Goal: Task Accomplishment & Management: Use online tool/utility

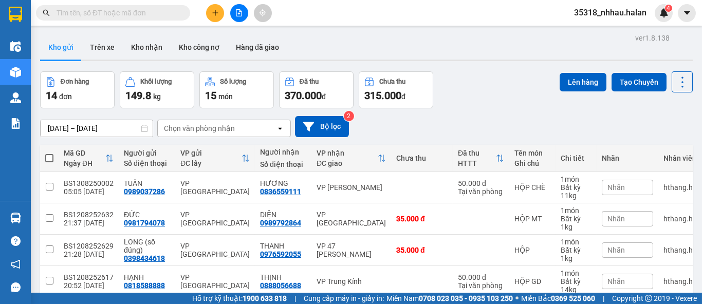
click at [128, 12] on input "text" at bounding box center [117, 12] width 121 height 11
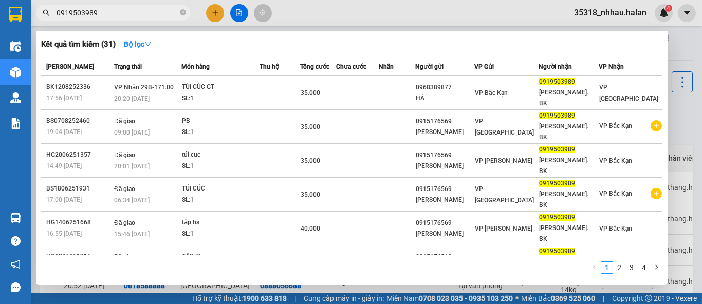
drag, startPoint x: 181, startPoint y: 11, endPoint x: 177, endPoint y: -12, distance: 24.0
click at [177, 0] on html "Kết quả tìm kiếm ( 31 ) Bộ lọc Mã ĐH Trạng thái Món hàng Thu hộ Tổng cước Chưa …" at bounding box center [351, 152] width 702 height 304
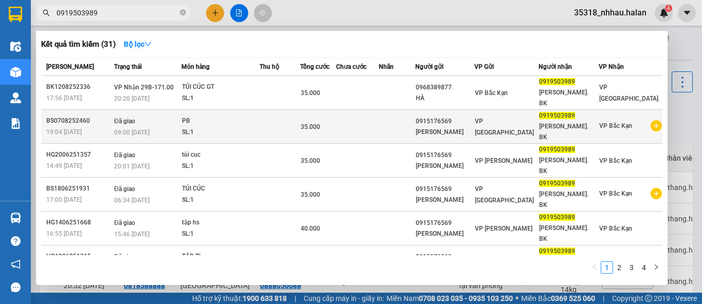
type input "0919503989"
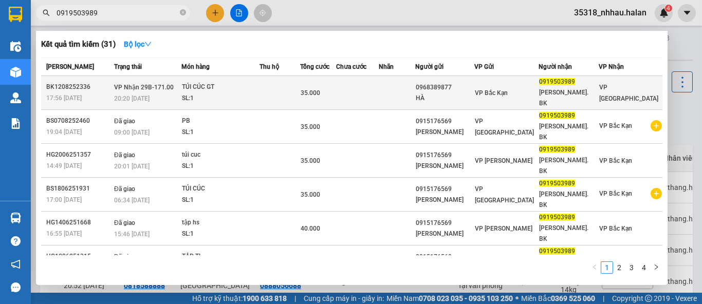
click at [537, 90] on div "VP Bắc Kạn" at bounding box center [506, 92] width 63 height 11
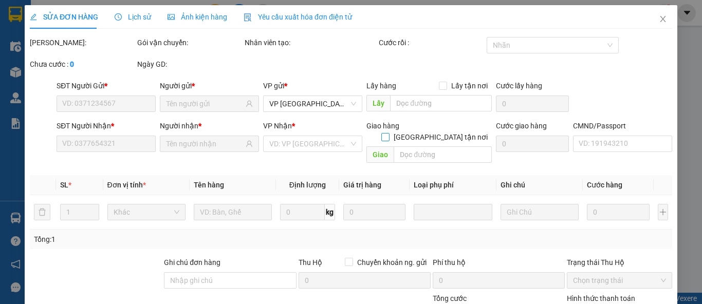
type input "0968389877"
type input "HÀ"
type input "0919503989"
type input "NGUYỄN VĂN VIÊN. BK"
type input "35.000"
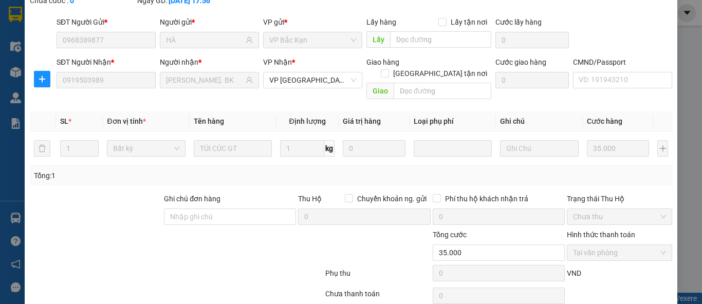
scroll to position [98, 0]
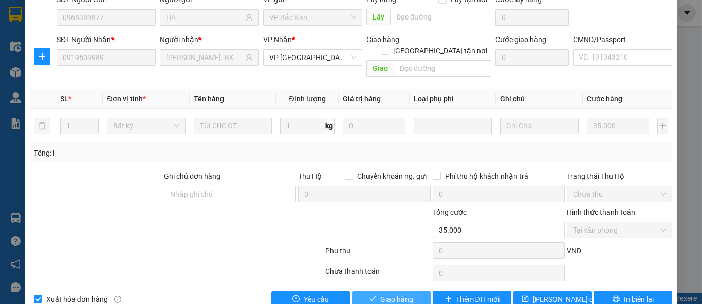
click at [375, 291] on button "Giao hàng" at bounding box center [391, 299] width 79 height 16
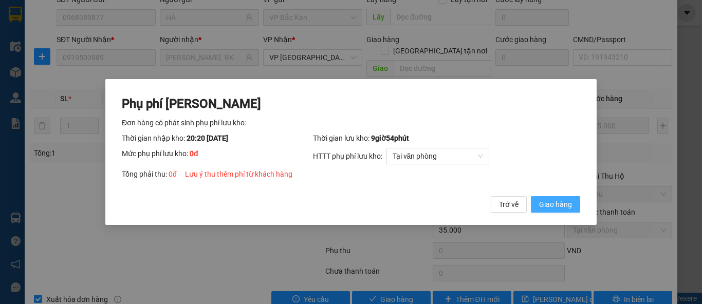
click at [545, 201] on span "Giao hàng" at bounding box center [555, 204] width 33 height 11
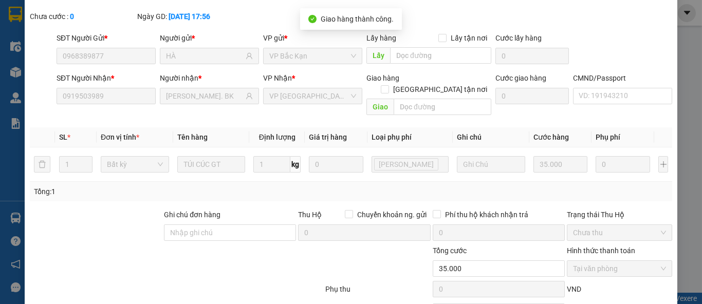
scroll to position [0, 0]
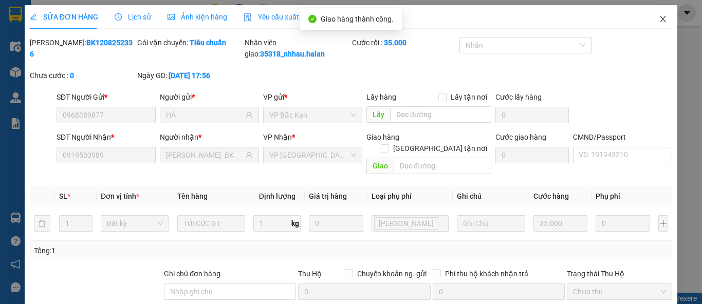
click at [649, 23] on span "Close" at bounding box center [662, 19] width 29 height 29
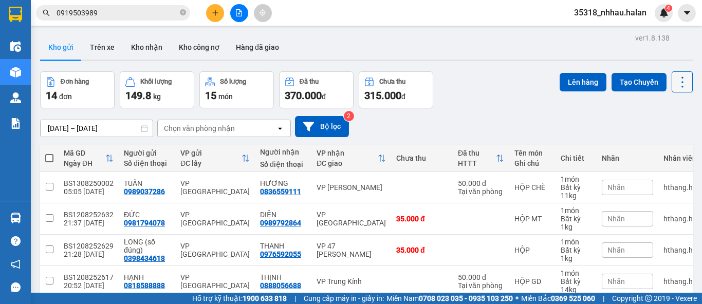
click at [675, 88] on icon at bounding box center [682, 82] width 14 height 14
click at [654, 145] on span "Làm mới" at bounding box center [659, 147] width 28 height 10
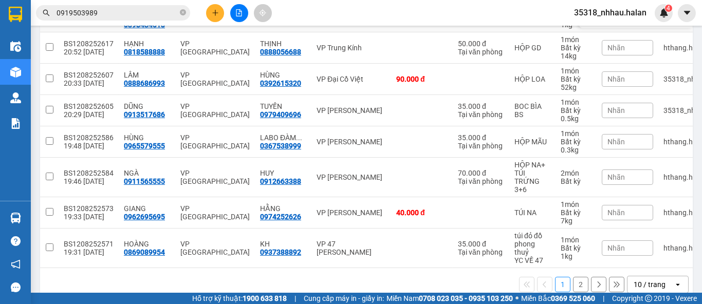
scroll to position [200, 0]
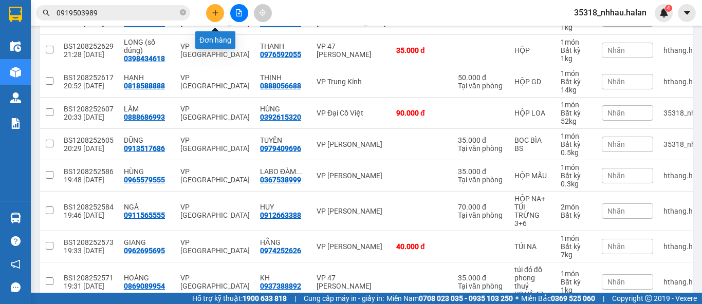
click at [212, 14] on icon "plus" at bounding box center [215, 12] width 7 height 7
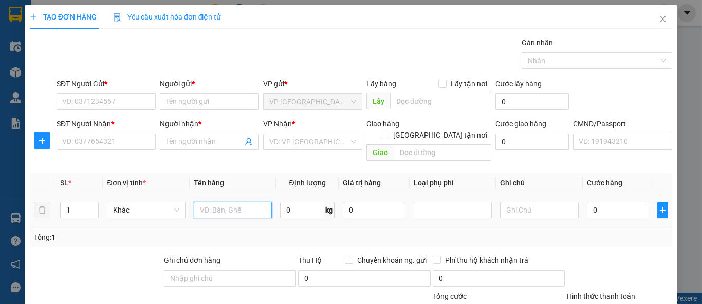
click at [226, 202] on input "text" at bounding box center [233, 210] width 78 height 16
type input "túi cúc"
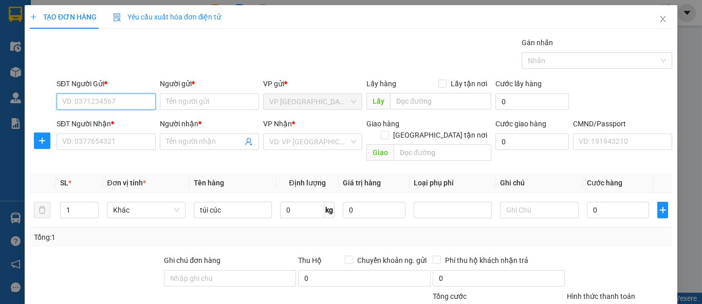
click at [123, 100] on input "SĐT Người Gửi *" at bounding box center [106, 102] width 99 height 16
type input "0967593962"
click at [101, 121] on div "0967593962 - THẢO" at bounding box center [105, 121] width 86 height 11
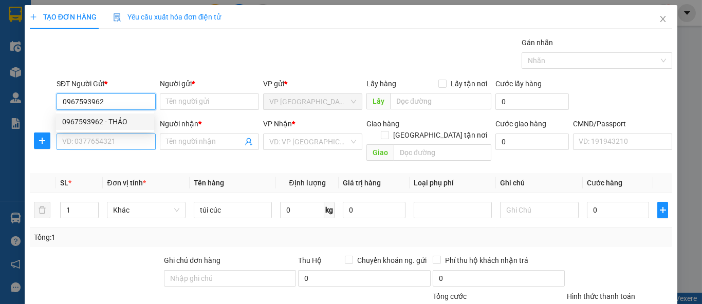
type input "THẢO"
type input "0967593962"
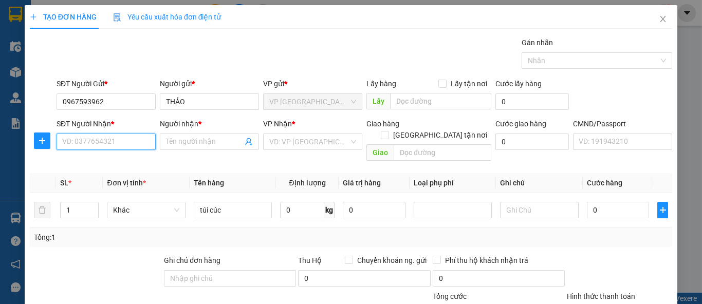
click at [112, 139] on input "SĐT Người Nhận *" at bounding box center [106, 142] width 99 height 16
type input "0982247298"
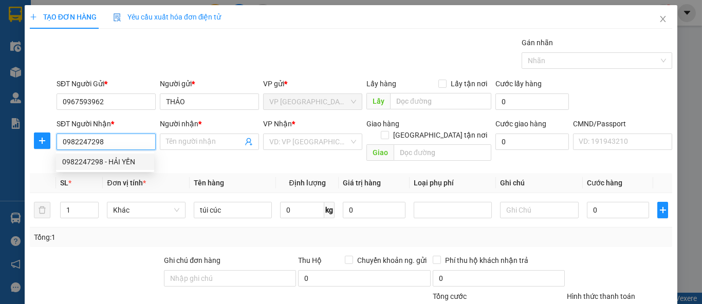
click at [127, 169] on div "0982247298 - HẢI YẾN" at bounding box center [105, 162] width 98 height 16
type input "HẢI YẾN"
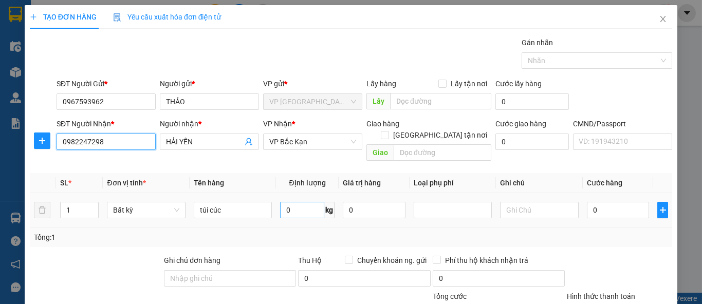
type input "0982247298"
click at [301, 203] on input "0" at bounding box center [302, 210] width 44 height 16
type input "0.5"
type input "35.000"
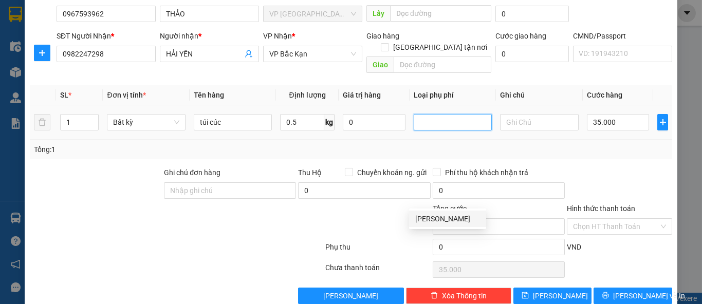
scroll to position [95, 0]
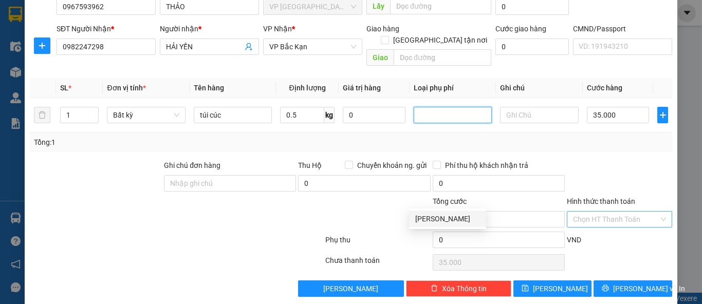
click at [606, 212] on input "Hình thức thanh toán" at bounding box center [616, 219] width 86 height 15
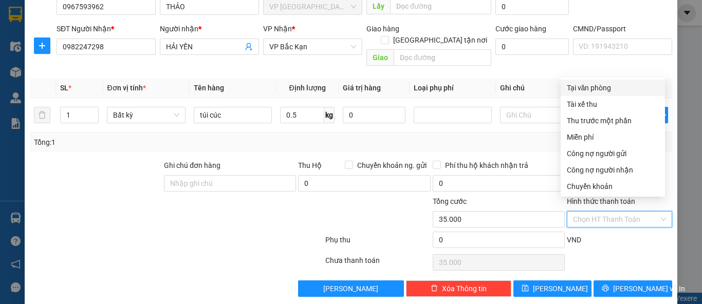
drag, startPoint x: 597, startPoint y: 86, endPoint x: 656, endPoint y: 138, distance: 78.6
click at [597, 87] on div "Tại văn phòng" at bounding box center [613, 87] width 92 height 11
type input "0"
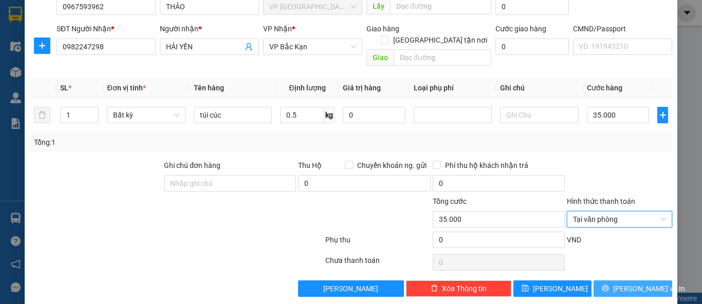
click at [622, 283] on span "Lưu và In" at bounding box center [649, 288] width 72 height 11
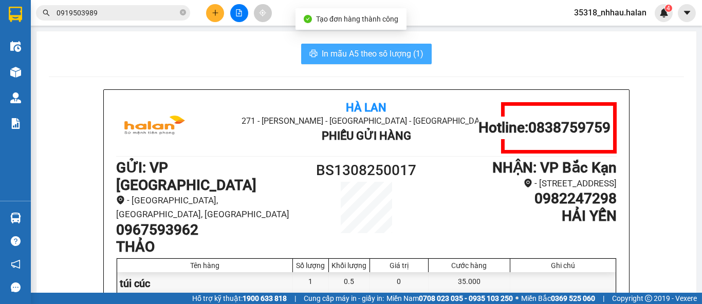
click at [390, 55] on span "In mẫu A5 theo số lượng (1)" at bounding box center [373, 53] width 102 height 13
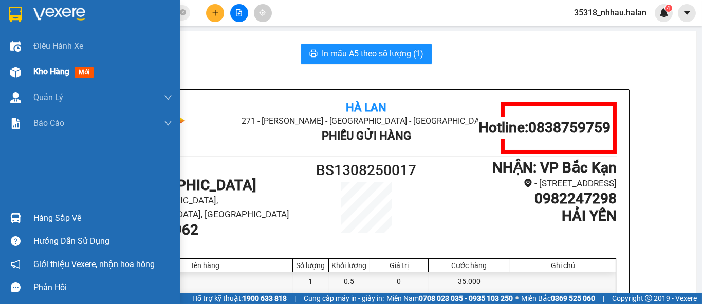
click at [21, 75] on div at bounding box center [16, 72] width 18 height 18
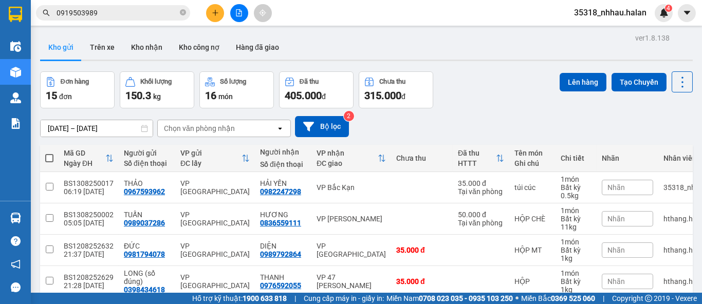
click at [233, 133] on div "Chọn văn phòng nhận" at bounding box center [217, 128] width 118 height 16
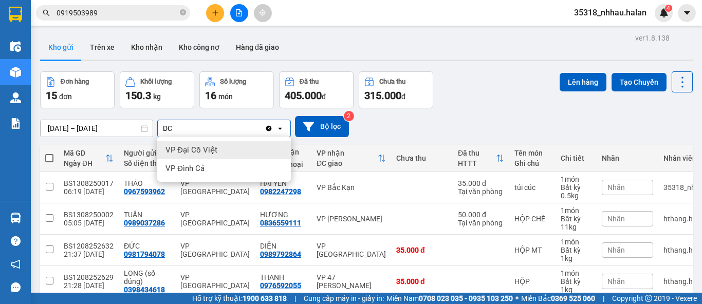
type input "DC"
click at [218, 146] on div "VP Đại Cồ Việt" at bounding box center [224, 150] width 134 height 18
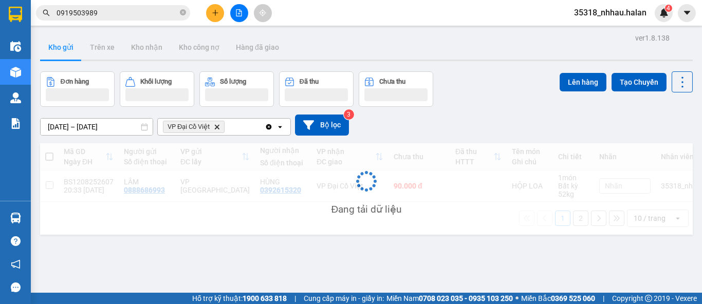
click at [241, 122] on div "VP Đại Cồ Việt Delete" at bounding box center [211, 127] width 107 height 16
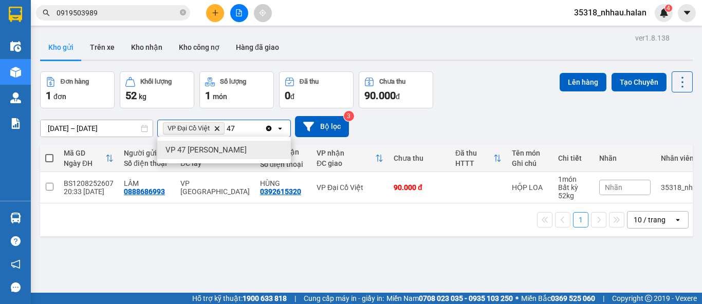
type input "47"
click at [232, 152] on span "VP 47 [PERSON_NAME]" at bounding box center [205, 150] width 81 height 10
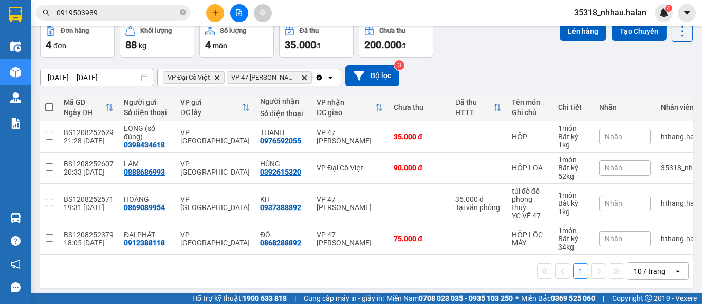
scroll to position [59, 0]
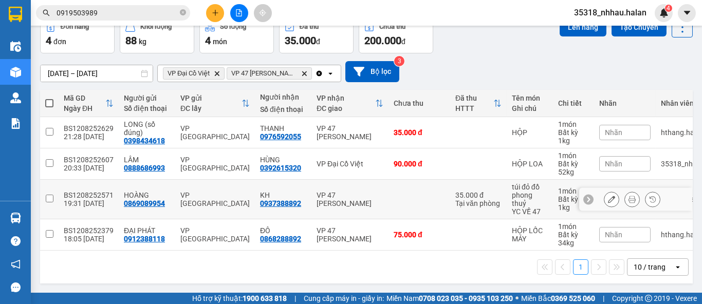
click at [358, 184] on td "VP 47 [PERSON_NAME]" at bounding box center [349, 200] width 77 height 40
checkbox input "true"
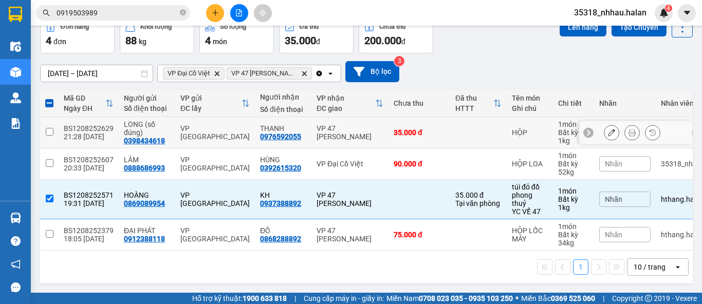
click at [399, 133] on td "35.000 đ" at bounding box center [419, 132] width 62 height 31
checkbox input "true"
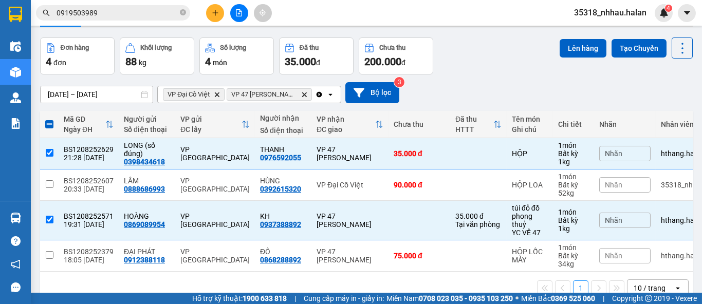
scroll to position [0, 0]
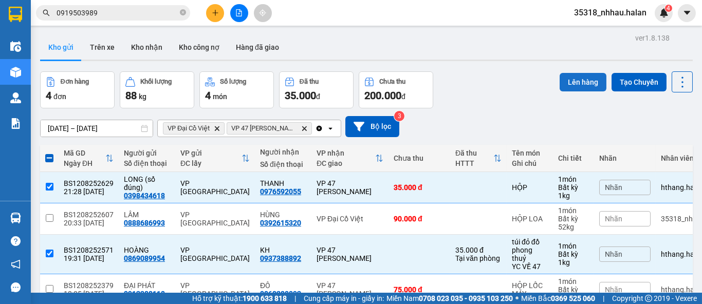
click at [563, 82] on button "Lên hàng" at bounding box center [583, 82] width 47 height 18
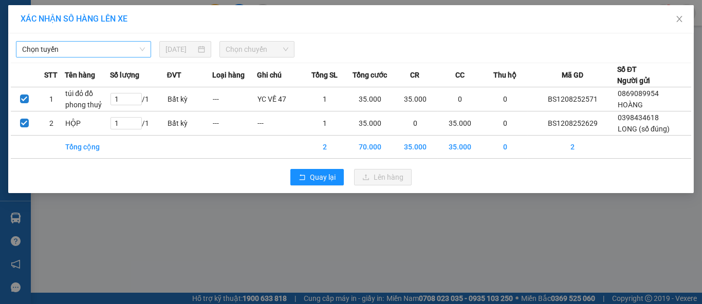
click at [79, 54] on span "Chọn tuyến" at bounding box center [83, 49] width 123 height 15
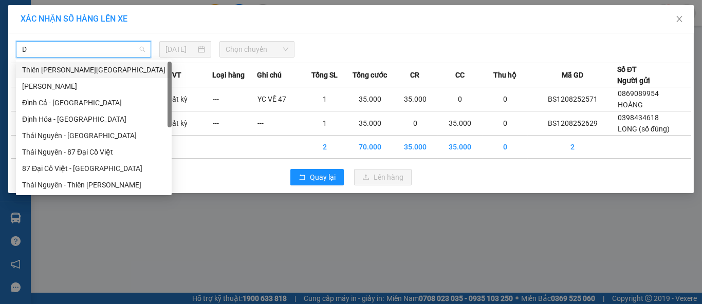
type input "DC"
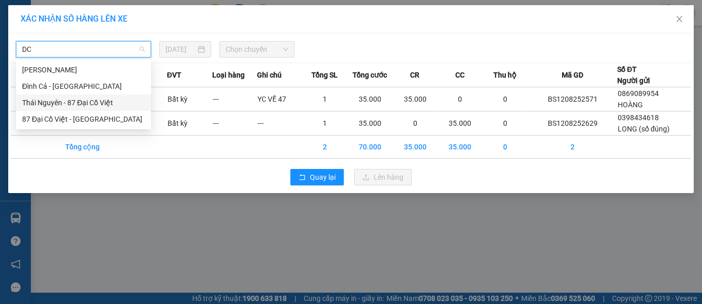
click at [100, 104] on div "Thái Nguyên - 87 Đại Cồ Việt" at bounding box center [83, 102] width 123 height 11
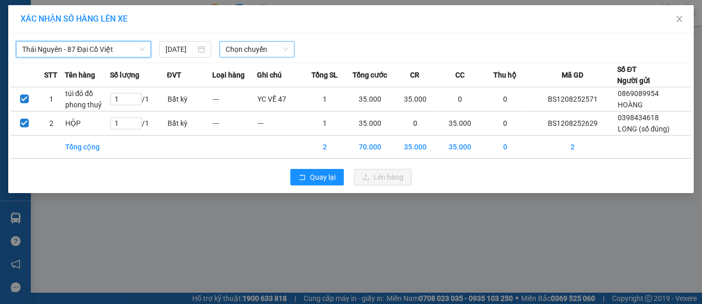
click at [248, 54] on span "Chọn chuyến" at bounding box center [257, 49] width 63 height 15
type input "717"
click at [263, 70] on div "06:30 - 29K-017.17" at bounding box center [266, 69] width 80 height 11
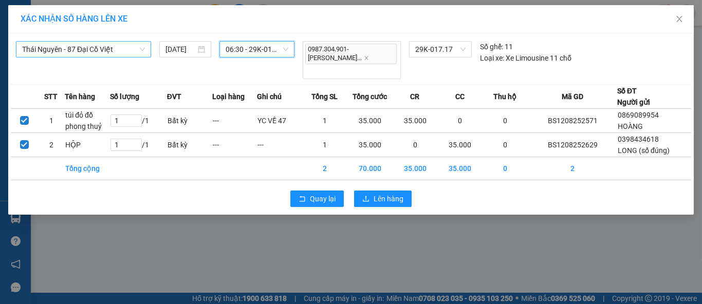
click at [370, 185] on div "Quay lại Lên hàng" at bounding box center [351, 198] width 680 height 27
click at [376, 193] on span "Lên hàng" at bounding box center [389, 198] width 30 height 11
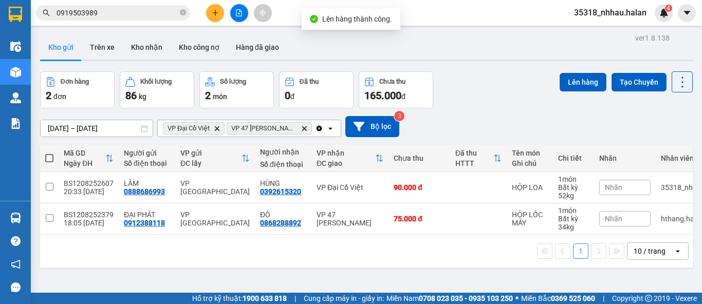
click at [316, 127] on icon "Clear all" at bounding box center [319, 128] width 6 height 6
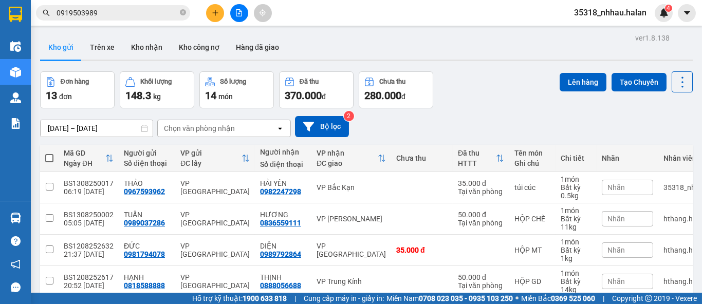
click at [219, 134] on div "Chọn văn phòng nhận" at bounding box center [217, 128] width 118 height 16
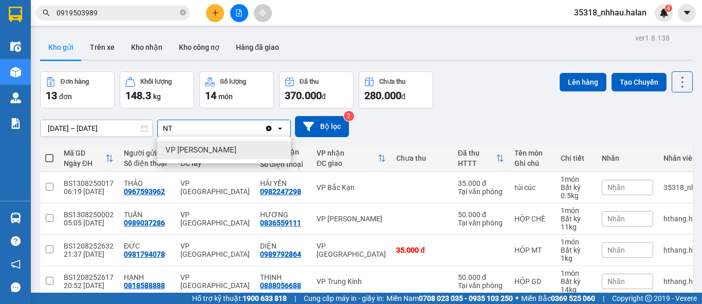
type input "NT"
click at [234, 155] on div "VP [PERSON_NAME]" at bounding box center [224, 150] width 134 height 18
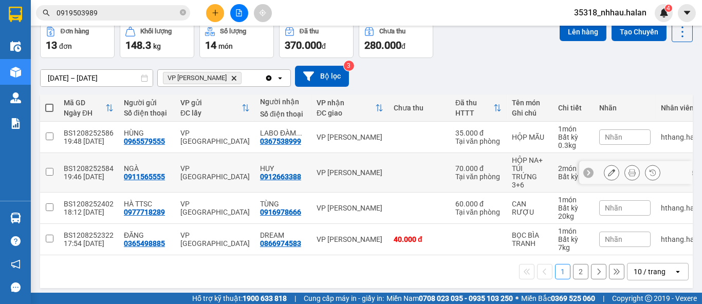
scroll to position [59, 0]
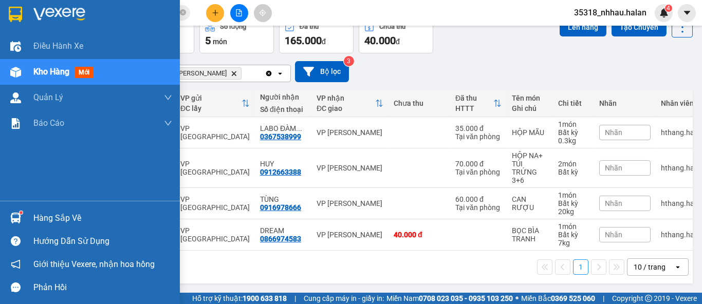
click at [11, 217] on img at bounding box center [15, 218] width 11 height 11
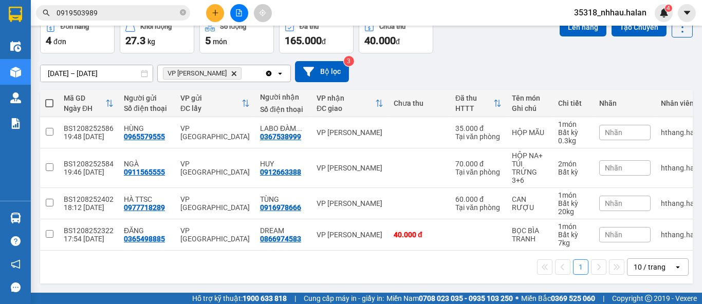
drag, startPoint x: 485, startPoint y: 44, endPoint x: 392, endPoint y: 4, distance: 101.9
click at [484, 44] on section "Kết quả tìm kiếm ( 31 ) Bộ lọc Mã ĐH Trạng thái Món hàng Thu hộ Tổng cước Chưa …" at bounding box center [351, 152] width 702 height 304
click at [218, 16] on icon "plus" at bounding box center [215, 12] width 7 height 7
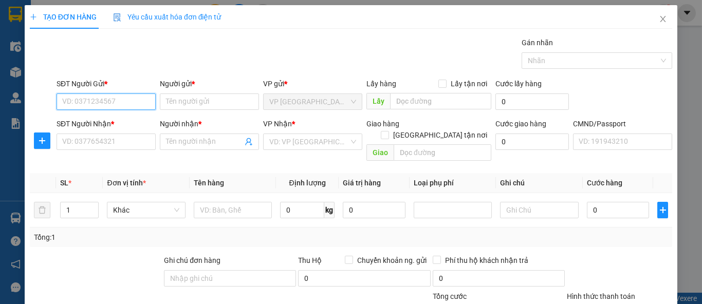
click at [122, 101] on input "SĐT Người Gửi *" at bounding box center [106, 102] width 99 height 16
type input "0373216441"
click at [127, 116] on div "0373216441 - BS NGUYÊN" at bounding box center [105, 121] width 86 height 11
type input "BS NGUYÊN"
type input "0373216441"
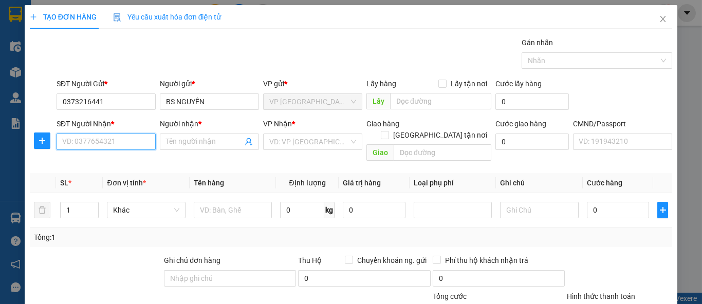
click at [149, 139] on input "SĐT Người Nhận *" at bounding box center [106, 142] width 99 height 16
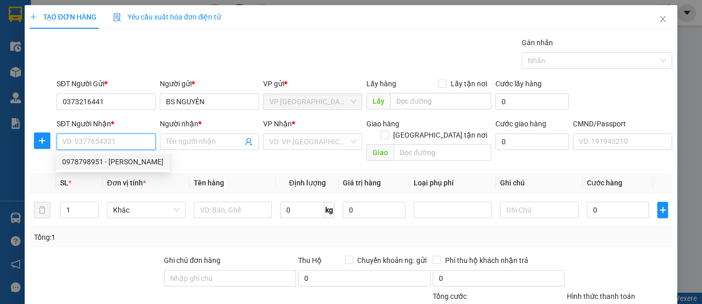
click at [127, 139] on input "SĐT Người Nhận *" at bounding box center [106, 142] width 99 height 16
click at [102, 138] on input "SĐT Người Nhận *" at bounding box center [106, 142] width 99 height 16
type input "0978798951"
click at [95, 164] on div "0978798951 - QUANG THIỀU" at bounding box center [112, 161] width 101 height 11
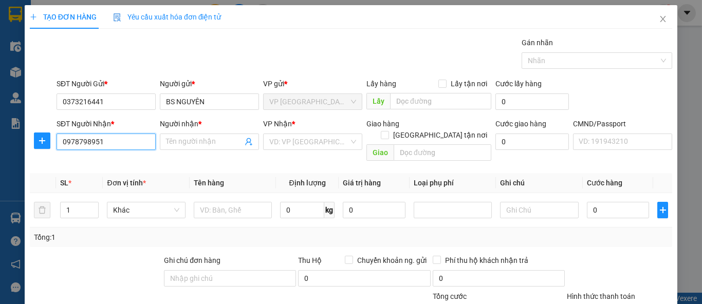
click at [127, 138] on input "0978798951" at bounding box center [106, 142] width 99 height 16
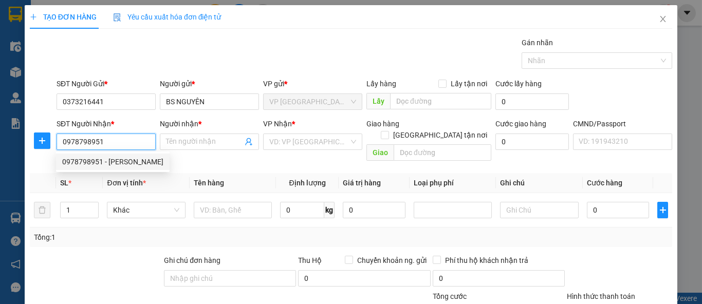
click at [125, 161] on div "0978798951 - QUANG THIỀU" at bounding box center [112, 161] width 101 height 11
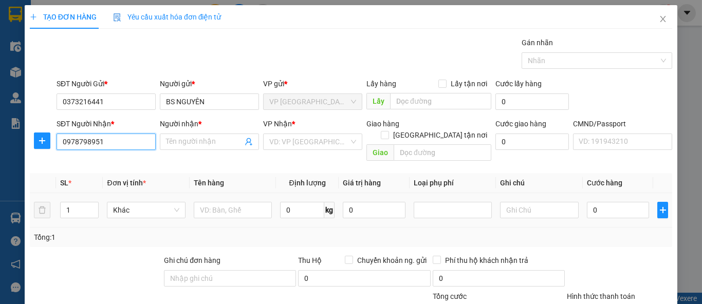
type input "QUANG THIỀU"
type input "0978798951"
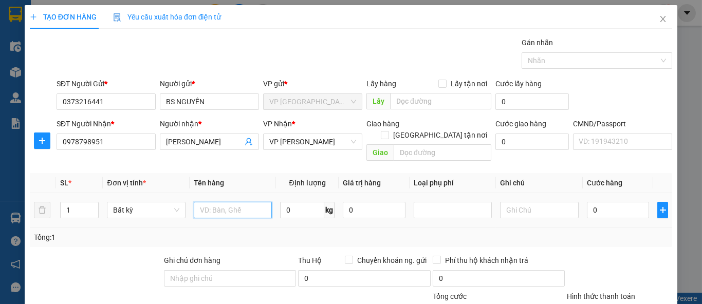
click at [212, 202] on input "text" at bounding box center [233, 210] width 78 height 16
type input "HỘP MẪU"
type input "0.3"
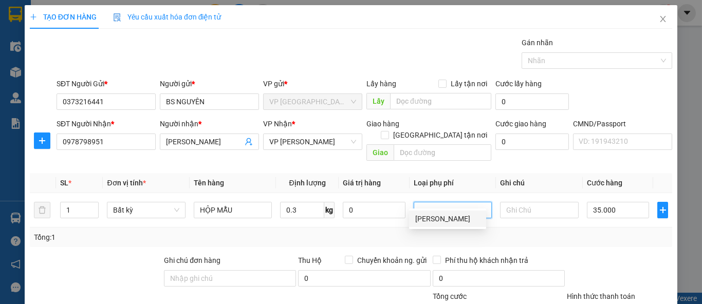
type input "35.000"
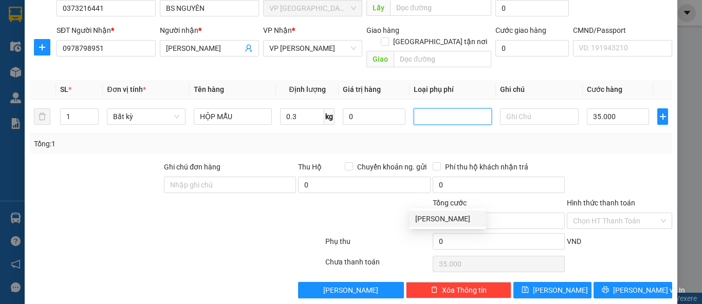
scroll to position [95, 0]
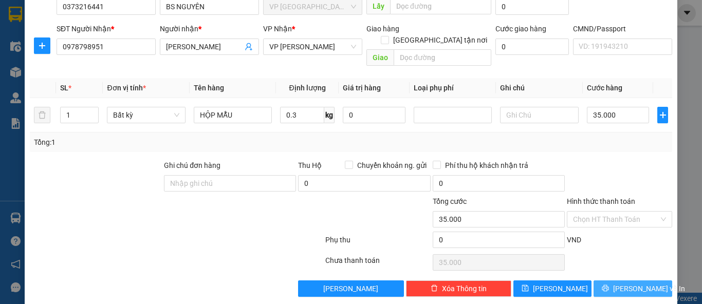
click at [612, 281] on button "Lưu và In" at bounding box center [632, 289] width 79 height 16
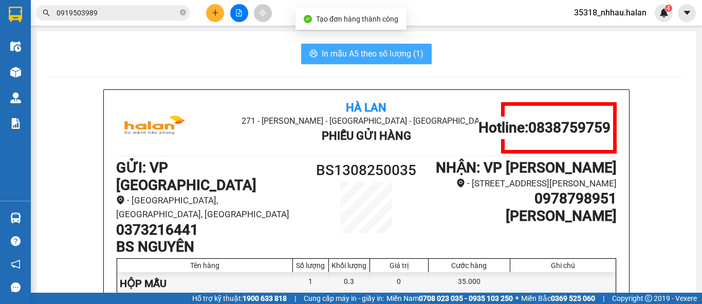
drag, startPoint x: 382, startPoint y: 55, endPoint x: 415, endPoint y: 125, distance: 77.2
click at [383, 57] on span "In mẫu A5 theo số lượng (1)" at bounding box center [373, 53] width 102 height 13
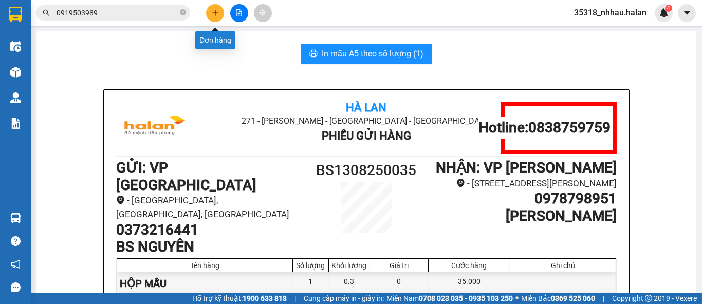
click at [213, 16] on icon "plus" at bounding box center [215, 12] width 7 height 7
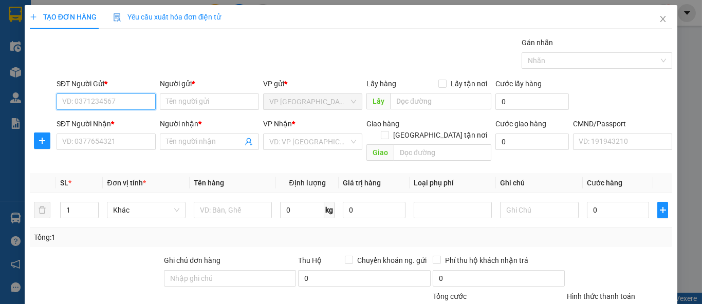
click at [124, 106] on input "SĐT Người Gửi *" at bounding box center [106, 102] width 99 height 16
type input "0979616596"
click at [111, 124] on b "*" at bounding box center [112, 124] width 3 height 8
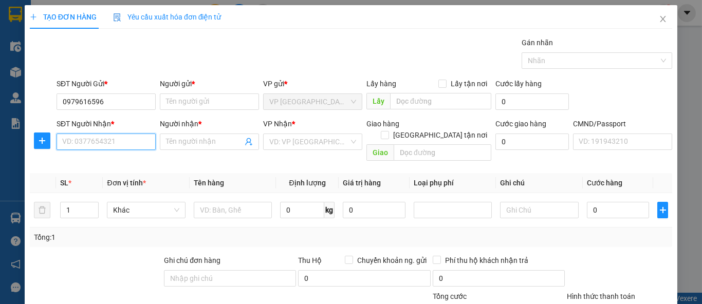
click at [110, 134] on input "SĐT Người Nhận *" at bounding box center [106, 142] width 99 height 16
click at [119, 150] on div "SĐT Người Nhận * VD: 0377654321" at bounding box center [106, 136] width 99 height 36
click at [119, 147] on input "SĐT Người Nhận *" at bounding box center [106, 142] width 99 height 16
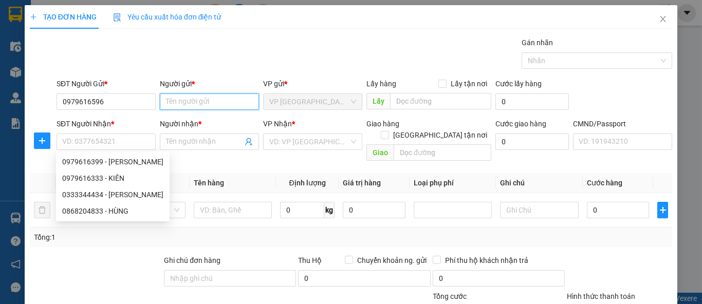
click at [209, 104] on input "Người gửi *" at bounding box center [209, 102] width 99 height 16
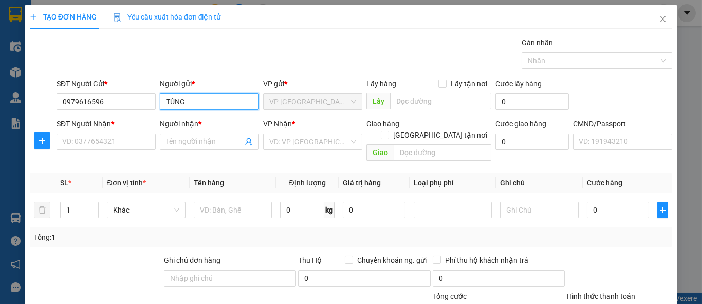
type input "TÙNG"
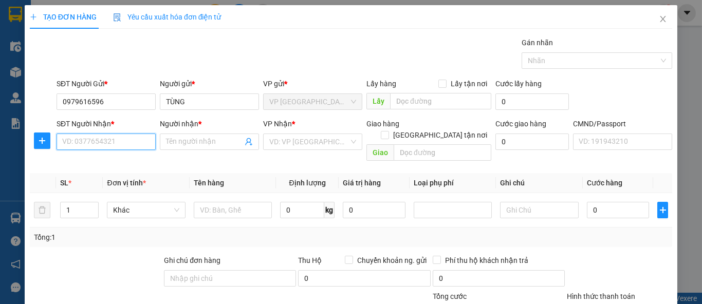
click at [93, 142] on input "SĐT Người Nhận *" at bounding box center [106, 142] width 99 height 16
type input "0986354169"
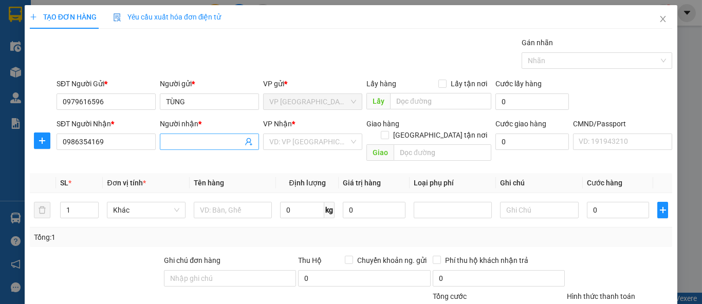
click at [185, 143] on input "Người nhận *" at bounding box center [204, 141] width 77 height 11
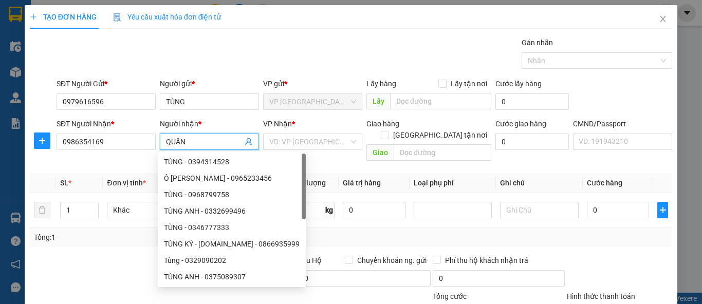
type input "QUÂN"
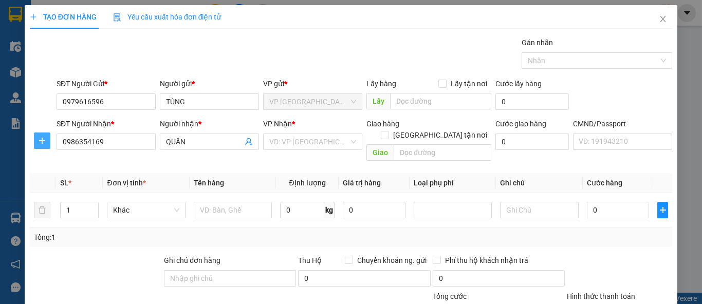
click at [43, 141] on icon "plus" at bounding box center [42, 141] width 8 height 8
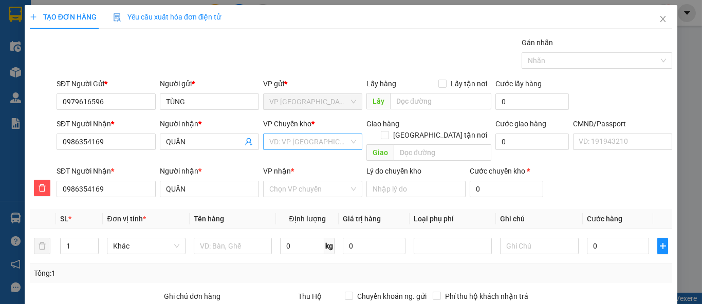
click at [290, 144] on input "search" at bounding box center [309, 141] width 80 height 15
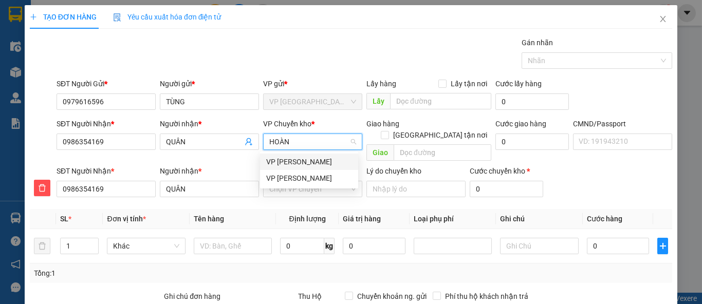
type input "HOÀNG"
click at [297, 177] on div "VP Hoàng Gia" at bounding box center [309, 178] width 86 height 11
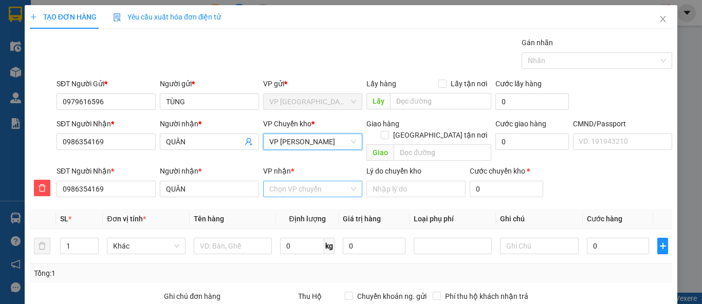
click at [282, 182] on input "VP nhận *" at bounding box center [309, 188] width 80 height 15
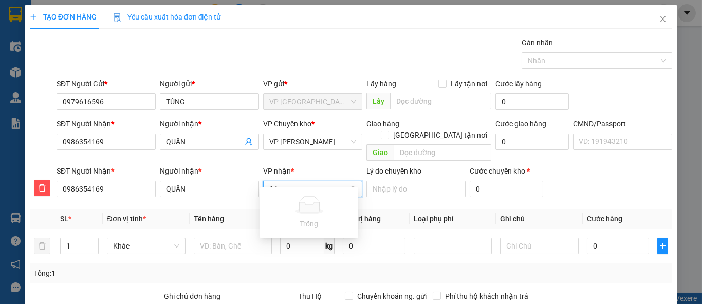
type input "1"
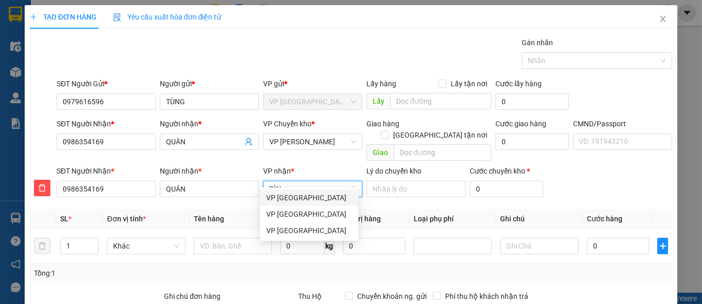
type input "BÌNH"
click at [287, 232] on div "VP Bình Thuận" at bounding box center [309, 230] width 86 height 11
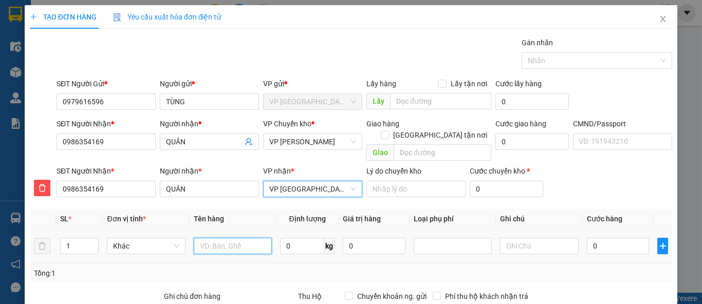
click at [210, 238] on input "text" at bounding box center [233, 246] width 78 height 16
type input "TÚI CÚC"
type input "0.5"
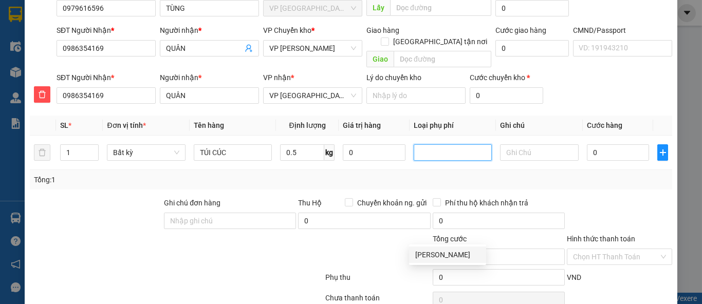
type input "35.000"
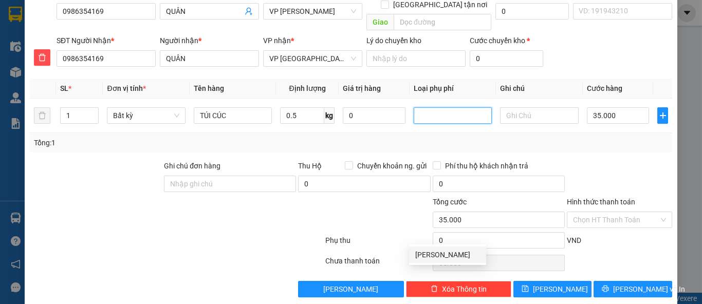
scroll to position [131, 0]
click at [604, 212] on input "Hình thức thanh toán" at bounding box center [616, 219] width 86 height 15
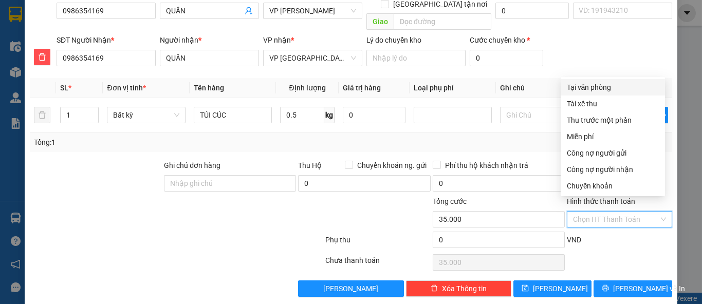
click at [592, 86] on div "Tại văn phòng" at bounding box center [613, 87] width 92 height 11
type input "0"
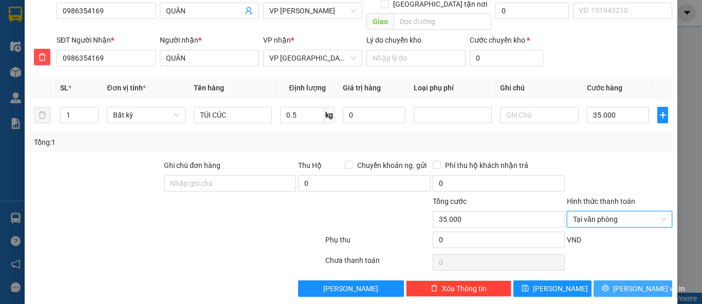
click at [614, 281] on button "Lưu và In" at bounding box center [632, 289] width 79 height 16
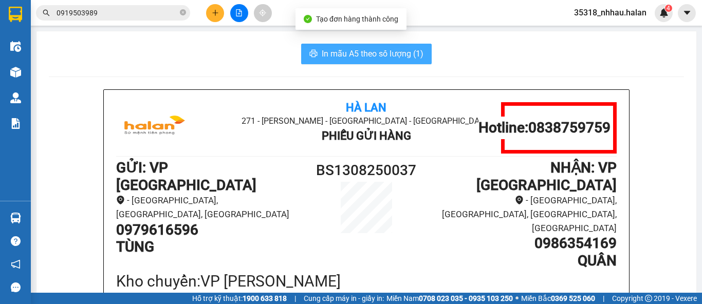
click at [379, 50] on span "In mẫu A5 theo số lượng (1)" at bounding box center [373, 53] width 102 height 13
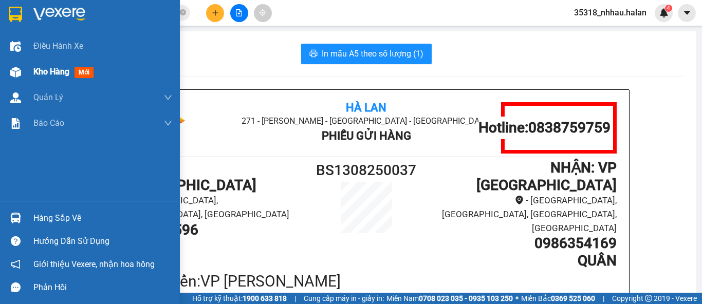
click at [31, 79] on div "Kho hàng mới" at bounding box center [90, 72] width 180 height 26
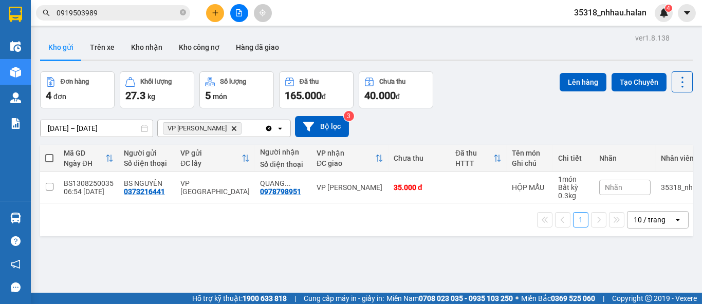
click at [219, 122] on span "VP Nguyễn Trãi Delete" at bounding box center [202, 128] width 79 height 12
click at [331, 185] on div "VP [PERSON_NAME]" at bounding box center [349, 187] width 67 height 8
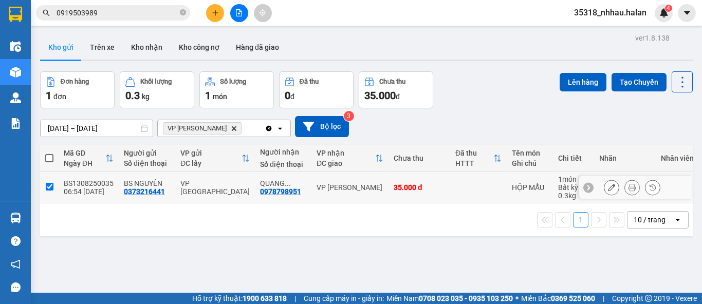
checkbox input "true"
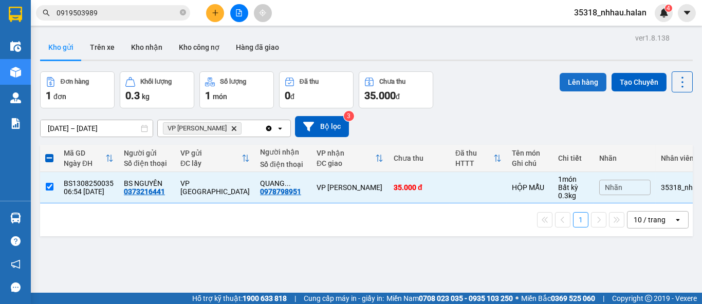
click at [569, 83] on button "Lên hàng" at bounding box center [583, 82] width 47 height 18
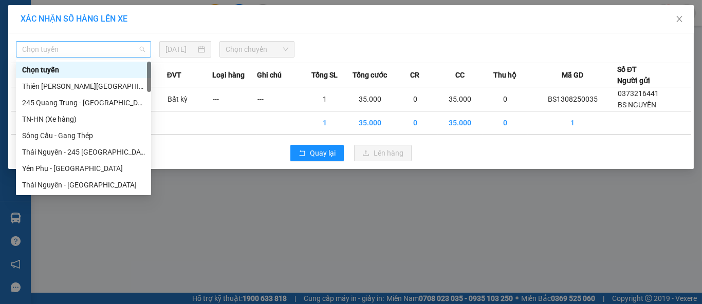
click at [85, 51] on span "Chọn tuyến" at bounding box center [83, 49] width 123 height 15
type input "NT"
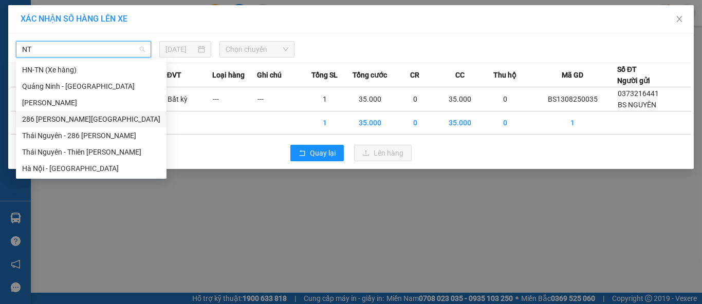
click at [106, 121] on div "286 Nguyễn Trãi - Thái Nguyên" at bounding box center [91, 119] width 138 height 11
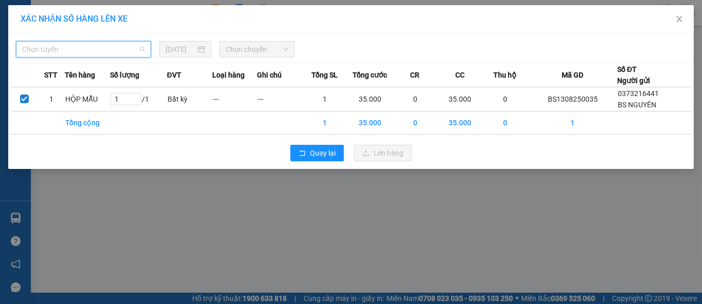
click at [103, 51] on span "Chọn tuyến" at bounding box center [83, 49] width 123 height 15
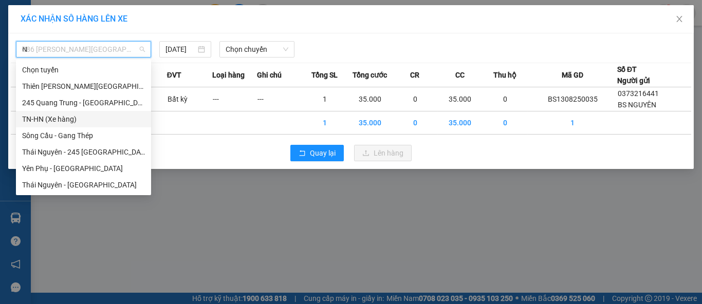
scroll to position [300, 0]
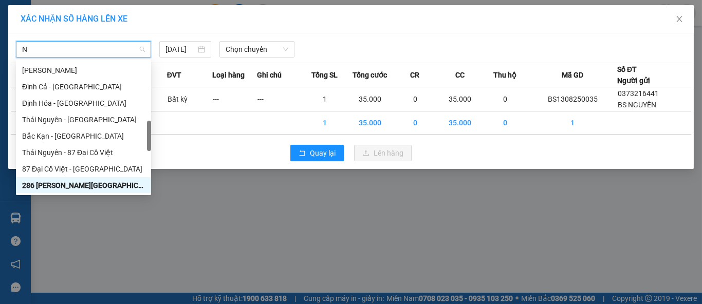
type input "NT"
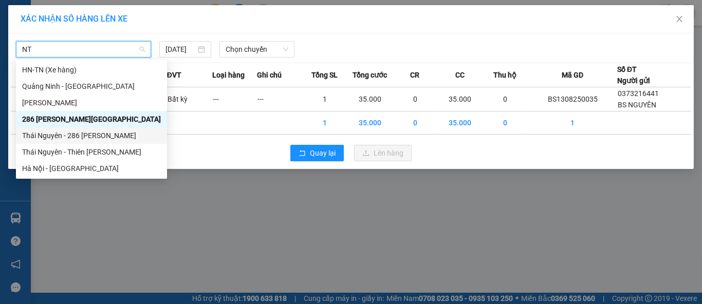
click at [101, 135] on div "Thái Nguyên - 286 Nguyễn Trãi" at bounding box center [91, 135] width 139 height 11
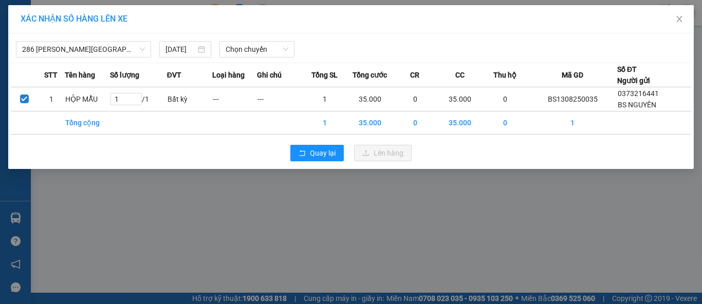
click at [251, 35] on div "286 Nguyễn Trãi - Thái Nguyên 12/08/2025 Chọn chuyến STT Tên hàng Số lượng ĐVT …" at bounding box center [350, 101] width 685 height 136
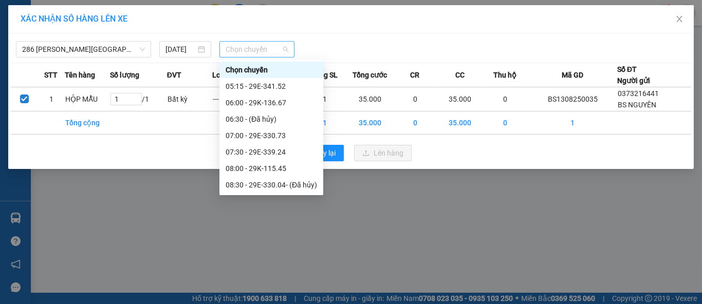
click at [250, 52] on span "Chọn chuyến" at bounding box center [257, 49] width 63 height 15
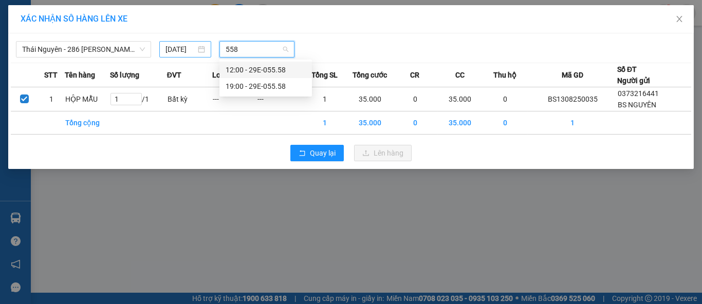
type input "558"
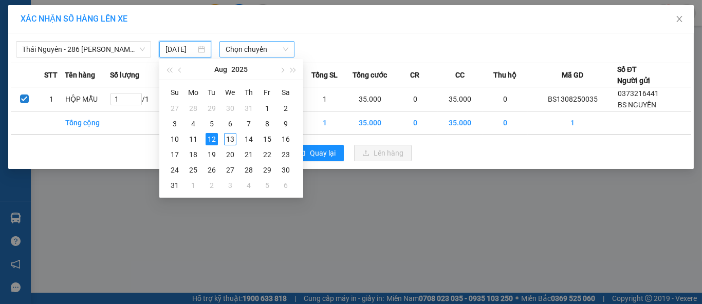
click at [193, 48] on input "12/08/2025" at bounding box center [180, 49] width 30 height 11
click at [228, 142] on div "13" at bounding box center [230, 139] width 12 height 12
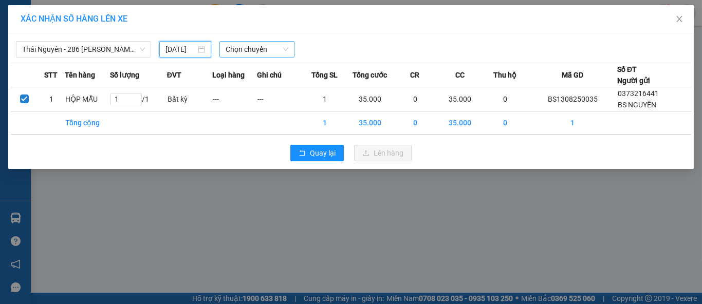
click at [247, 44] on span "Chọn chuyến" at bounding box center [257, 49] width 63 height 15
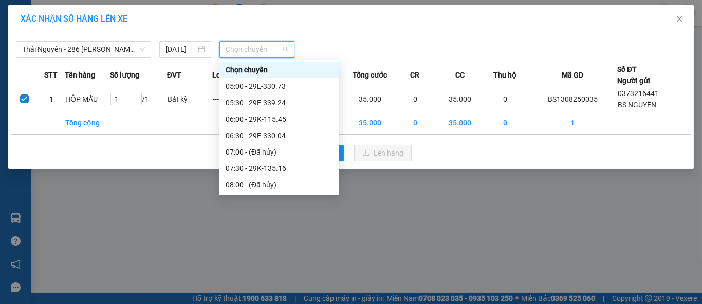
type input "13/08/2025"
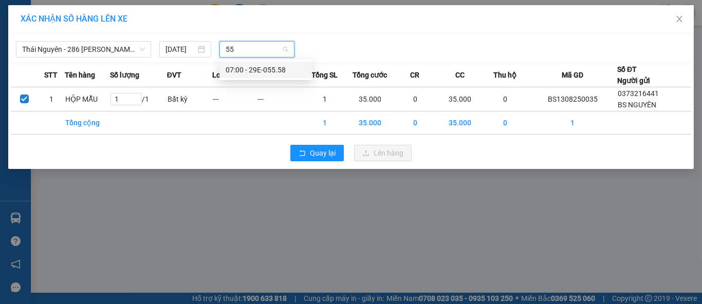
type input "558"
click at [257, 69] on div "07:00 - 29E-055.58" at bounding box center [266, 69] width 80 height 11
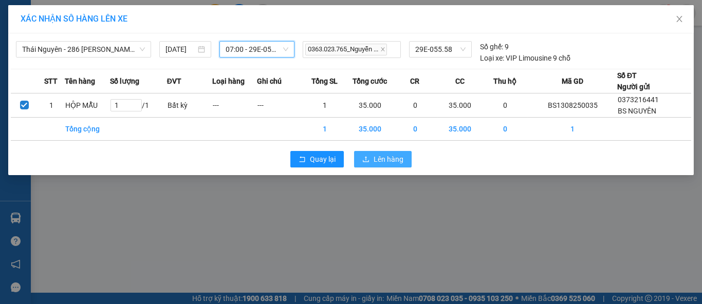
click at [401, 158] on span "Lên hàng" at bounding box center [389, 159] width 30 height 11
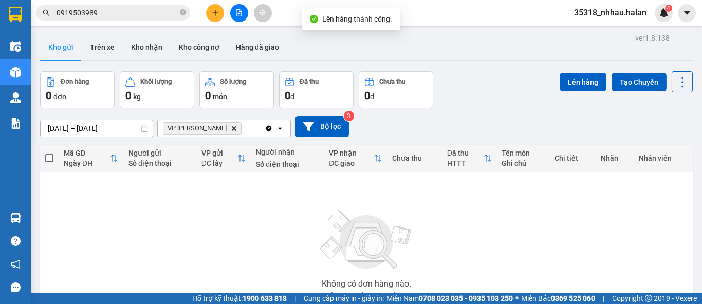
click at [232, 126] on icon "VP Nguyễn Trãi, close by backspace" at bounding box center [234, 128] width 5 height 5
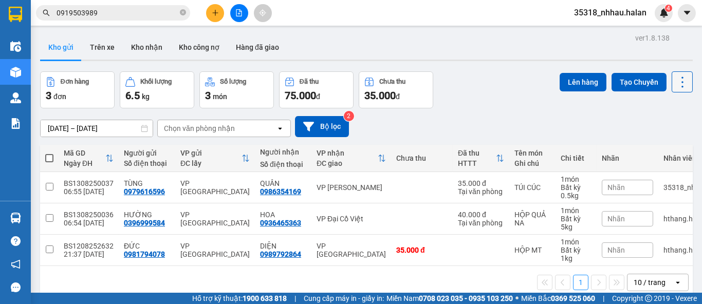
drag, startPoint x: 680, startPoint y: 72, endPoint x: 680, endPoint y: 77, distance: 5.2
click at [680, 74] on button at bounding box center [682, 81] width 21 height 21
click at [678, 81] on icon at bounding box center [682, 82] width 14 height 14
click at [672, 89] on button at bounding box center [682, 81] width 21 height 21
click at [654, 145] on span "Làm mới" at bounding box center [659, 147] width 28 height 10
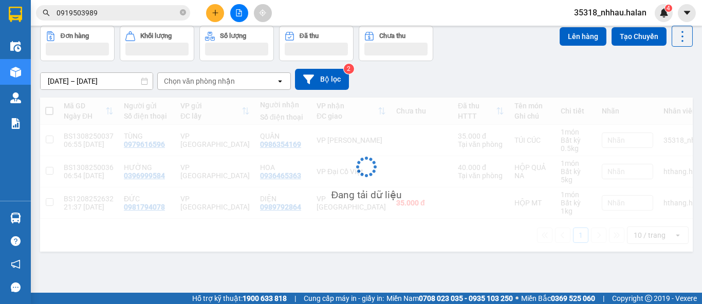
scroll to position [47, 0]
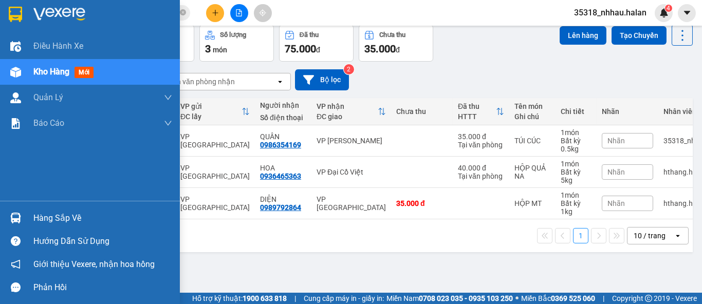
click at [57, 225] on div "Hàng sắp về" at bounding box center [102, 218] width 139 height 15
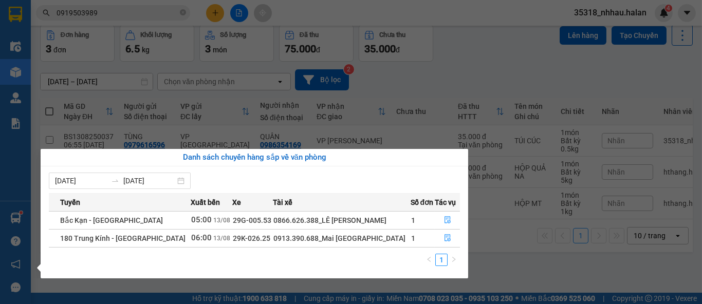
click at [462, 98] on section "Kết quả tìm kiếm ( 31 ) Bộ lọc Mã ĐH Trạng thái Món hàng Thu hộ Tổng cước Chưa …" at bounding box center [351, 152] width 702 height 304
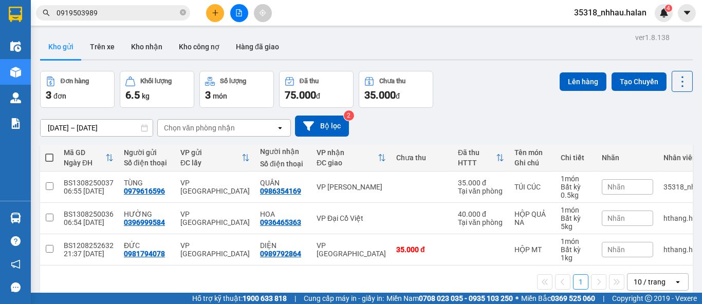
scroll to position [0, 0]
click at [676, 80] on icon at bounding box center [682, 82] width 14 height 14
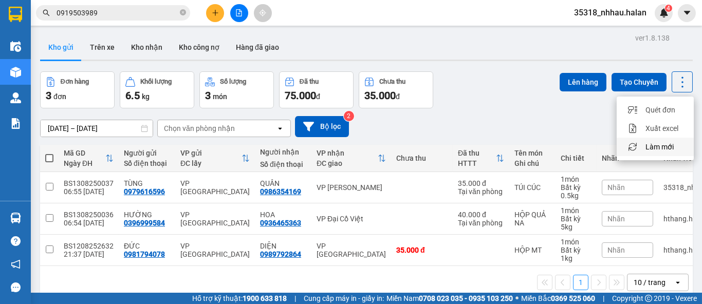
click at [662, 144] on span "Làm mới" at bounding box center [659, 147] width 28 height 10
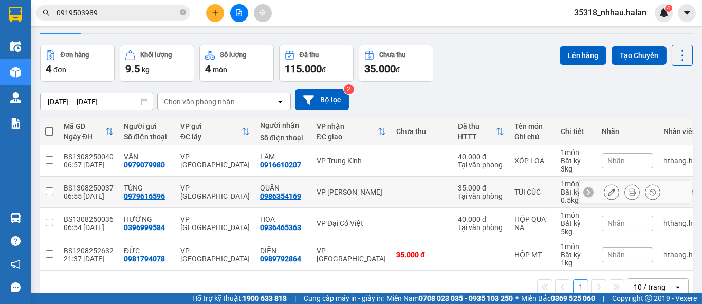
scroll to position [51, 0]
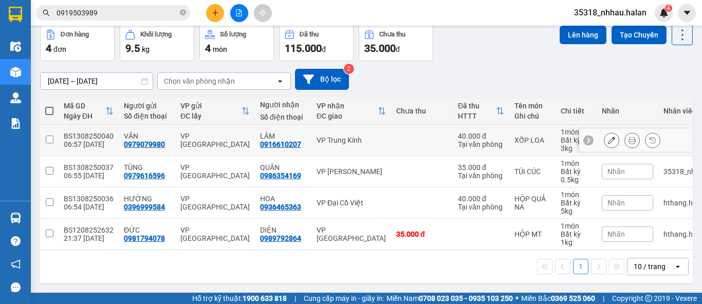
click at [381, 139] on td "VP Trung Kính" at bounding box center [351, 140] width 80 height 31
checkbox input "true"
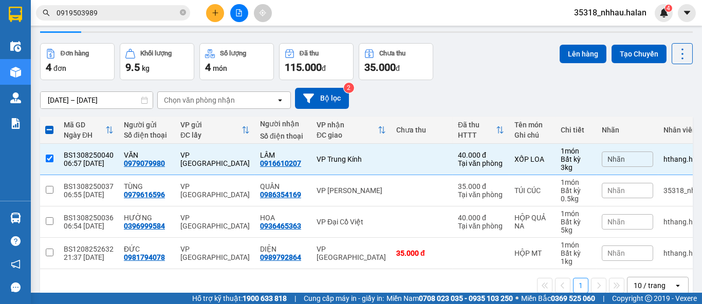
scroll to position [0, 0]
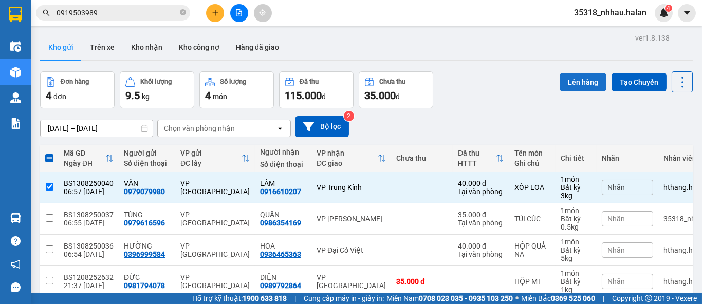
click at [571, 82] on button "Lên hàng" at bounding box center [583, 82] width 47 height 18
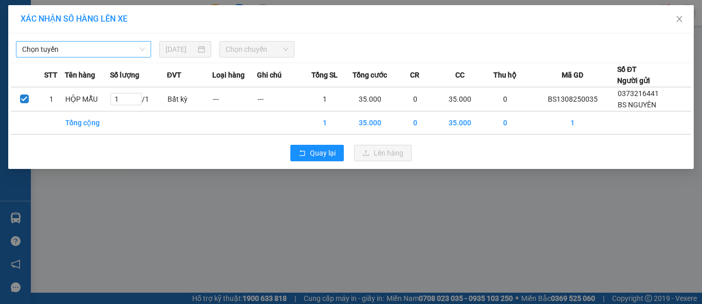
click at [114, 48] on span "Chọn tuyến" at bounding box center [83, 49] width 123 height 15
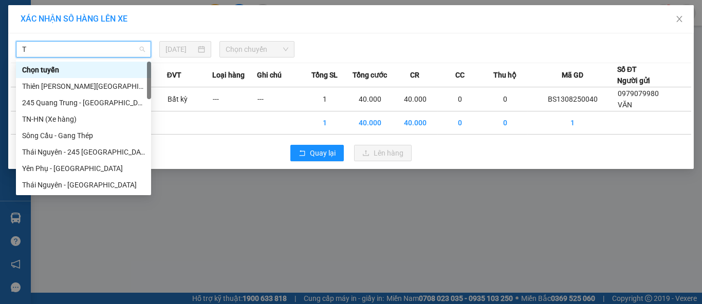
type input "TK"
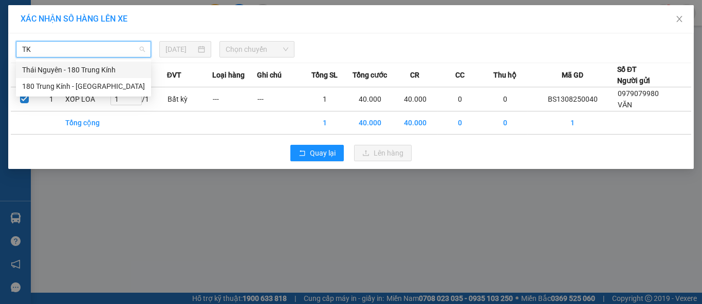
click at [104, 72] on div "Thái Nguyên - 180 Trung Kính" at bounding box center [83, 69] width 123 height 11
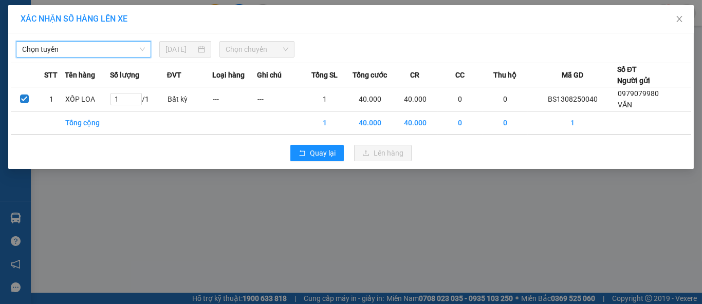
click at [251, 55] on span "Chọn chuyến" at bounding box center [257, 49] width 63 height 15
click at [264, 48] on span "Chọn chuyến" at bounding box center [257, 49] width 63 height 15
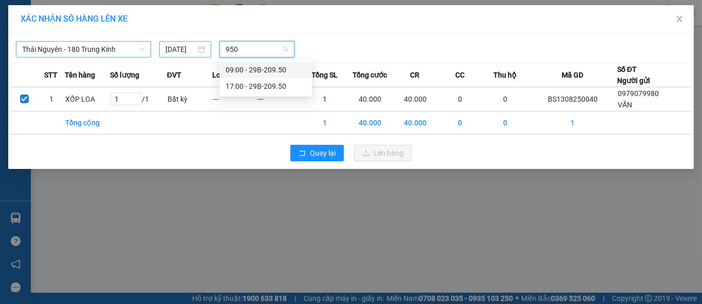
type input "950"
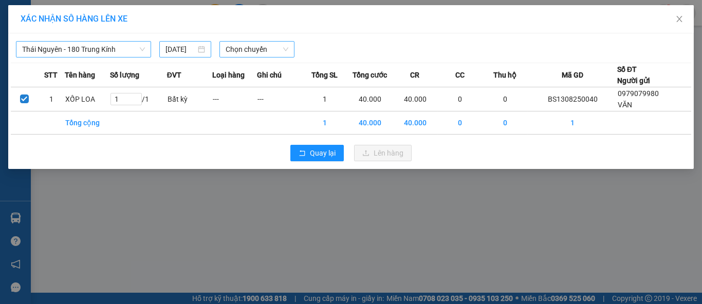
drag, startPoint x: 200, startPoint y: 57, endPoint x: 200, endPoint y: 48, distance: 8.2
click at [200, 54] on div "12/08/2025" at bounding box center [184, 49] width 51 height 16
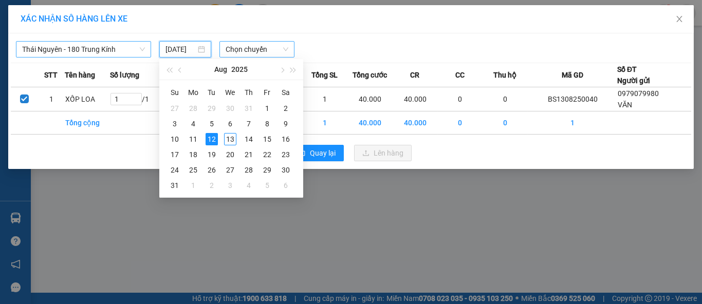
click at [200, 48] on div "12/08/2025" at bounding box center [184, 49] width 39 height 11
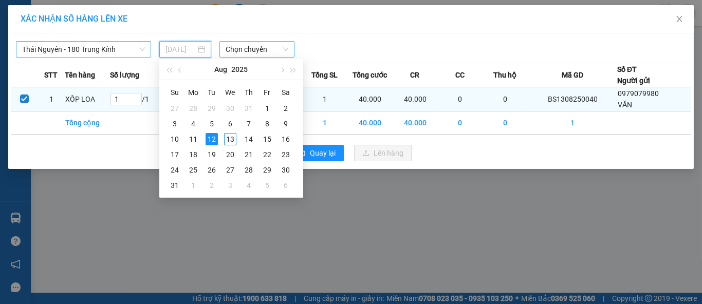
drag, startPoint x: 230, startPoint y: 138, endPoint x: 245, endPoint y: 110, distance: 31.5
click at [230, 138] on div "13" at bounding box center [230, 139] width 12 height 12
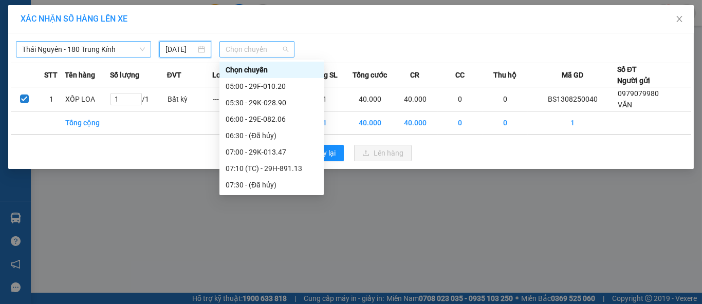
click at [251, 49] on span "Chọn chuyến" at bounding box center [257, 49] width 63 height 15
click at [199, 50] on div "12/08/2025" at bounding box center [184, 49] width 39 height 11
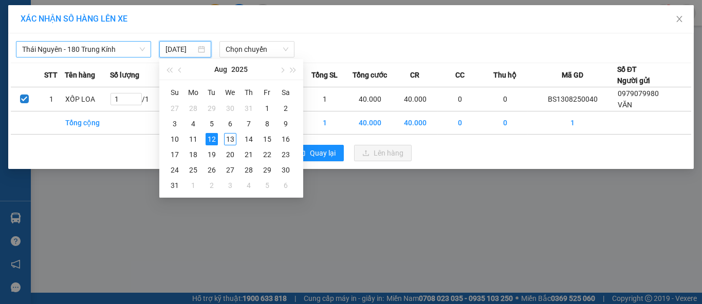
scroll to position [0, 6]
type input "13/08/2025"
click at [229, 140] on div "13" at bounding box center [230, 139] width 12 height 12
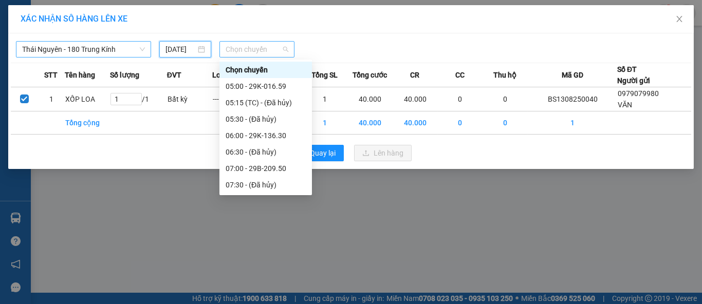
click at [258, 46] on span "Chọn chuyến" at bounding box center [257, 49] width 63 height 15
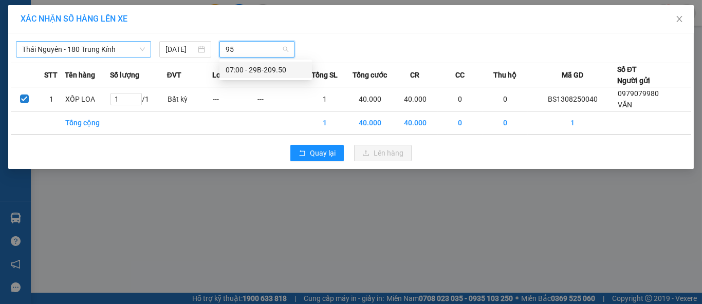
type input "950"
click at [280, 74] on div "07:00 - 29B-209.50" at bounding box center [266, 69] width 80 height 11
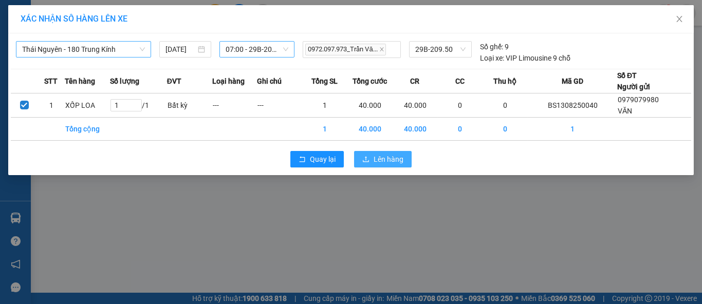
click at [377, 160] on span "Lên hàng" at bounding box center [389, 159] width 30 height 11
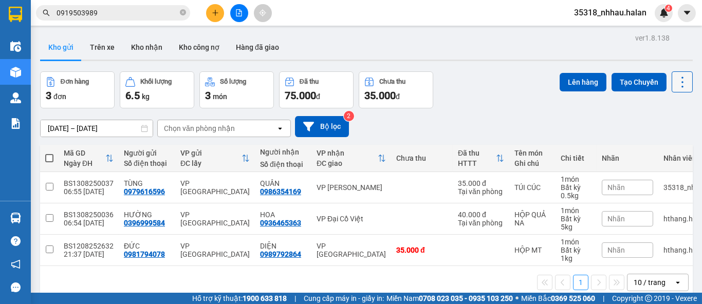
click at [675, 87] on icon at bounding box center [682, 82] width 14 height 14
click at [668, 147] on span "Làm mới" at bounding box center [659, 147] width 28 height 10
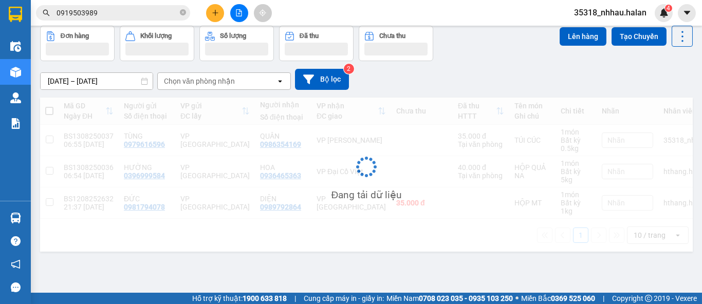
scroll to position [47, 0]
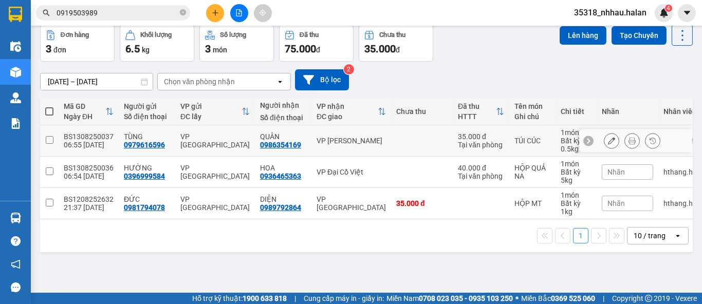
click at [391, 145] on td at bounding box center [422, 140] width 62 height 31
checkbox input "true"
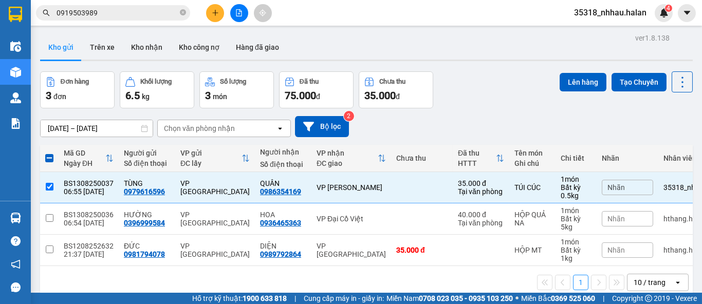
scroll to position [0, 0]
click at [568, 79] on button "Lên hàng" at bounding box center [583, 82] width 47 height 18
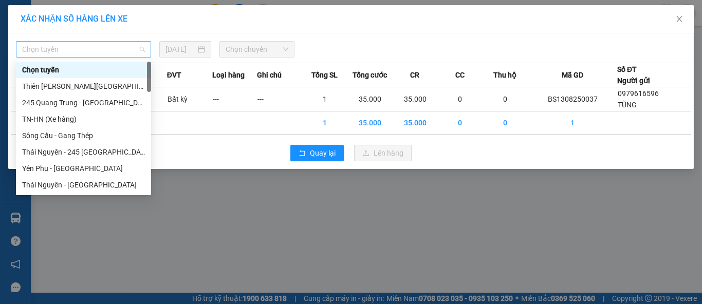
click at [67, 53] on span "Chọn tuyến" at bounding box center [83, 49] width 123 height 15
type input "TK"
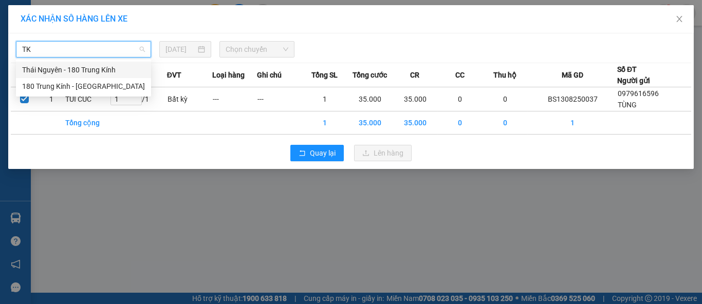
click at [76, 73] on div "Thái Nguyên - 180 Trung Kính" at bounding box center [83, 69] width 123 height 11
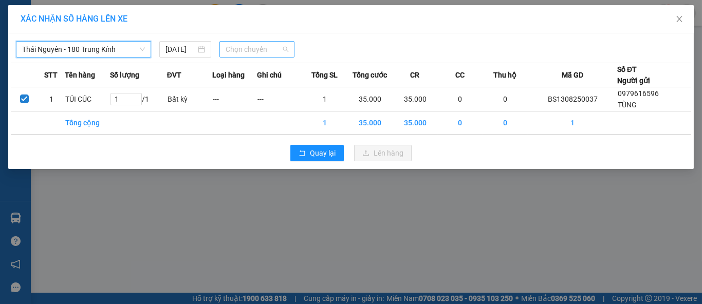
click at [249, 53] on span "Chọn chuyến" at bounding box center [257, 49] width 63 height 15
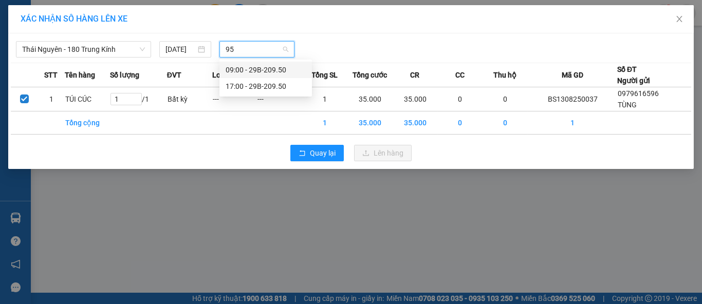
type input "950"
drag, startPoint x: 254, startPoint y: 72, endPoint x: 236, endPoint y: 57, distance: 23.7
click at [244, 62] on div "09:00 - 29B-209.50" at bounding box center [265, 70] width 92 height 16
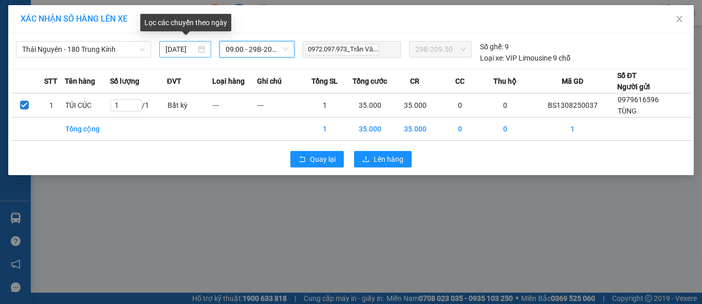
click at [198, 49] on div "12/08/2025" at bounding box center [184, 49] width 39 height 11
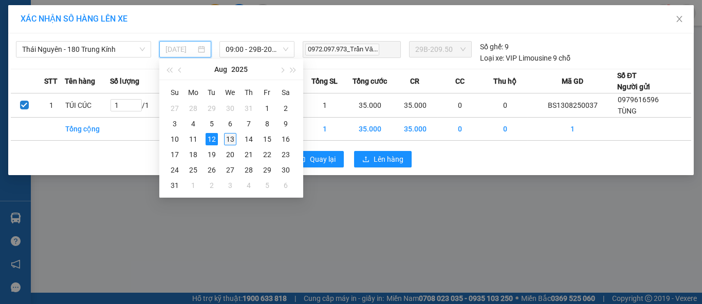
click at [232, 140] on div "13" at bounding box center [230, 139] width 12 height 12
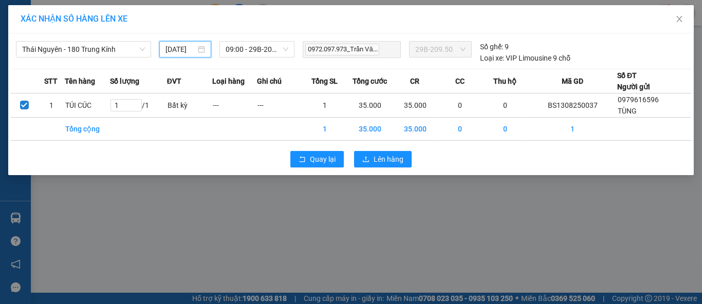
type input "13/08/2025"
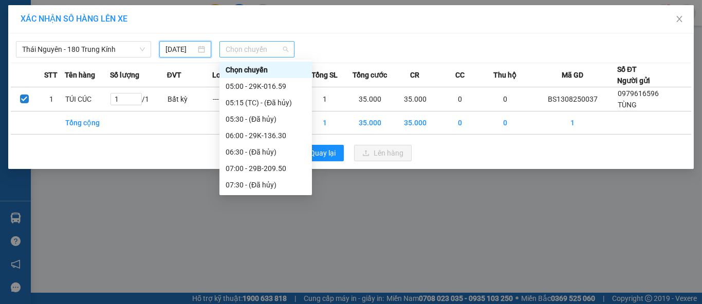
click at [268, 51] on span "Chọn chuyến" at bounding box center [257, 49] width 63 height 15
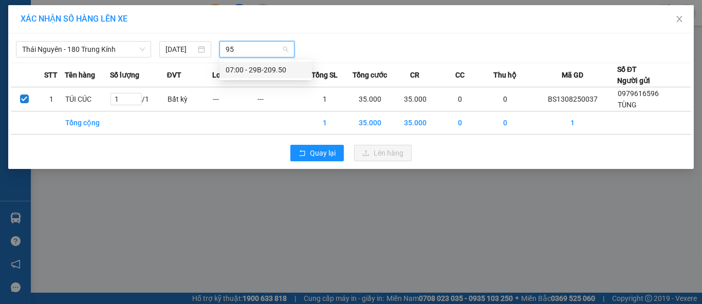
type input "950"
click at [273, 66] on div "07:00 - 29B-209.50" at bounding box center [266, 69] width 80 height 11
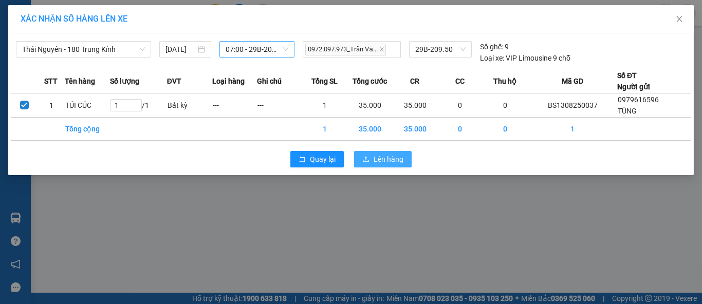
click at [379, 159] on span "Lên hàng" at bounding box center [389, 159] width 30 height 11
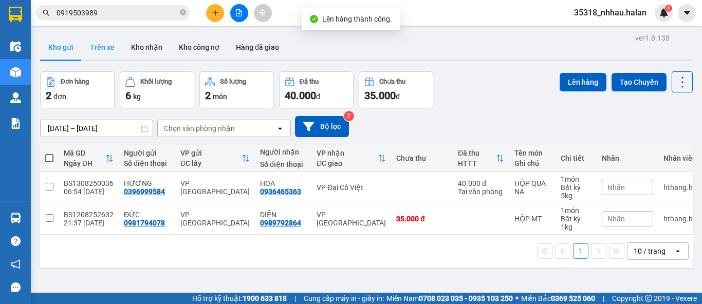
click at [103, 44] on button "Trên xe" at bounding box center [102, 47] width 41 height 25
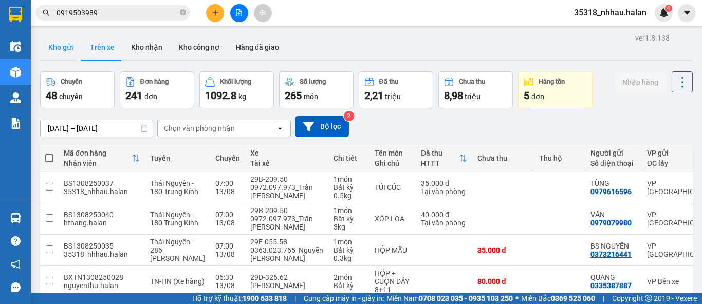
click at [66, 45] on button "Kho gửi" at bounding box center [61, 47] width 42 height 25
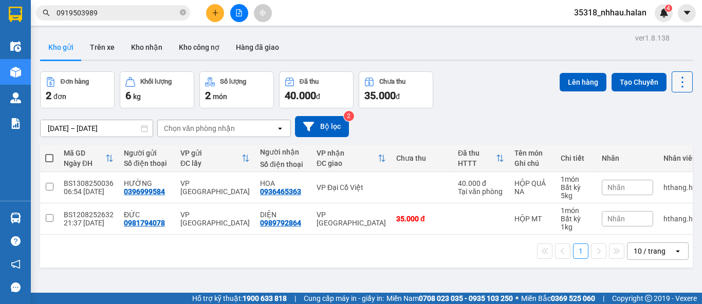
click at [675, 83] on icon at bounding box center [682, 82] width 14 height 14
click at [664, 144] on span "Làm mới" at bounding box center [659, 147] width 28 height 10
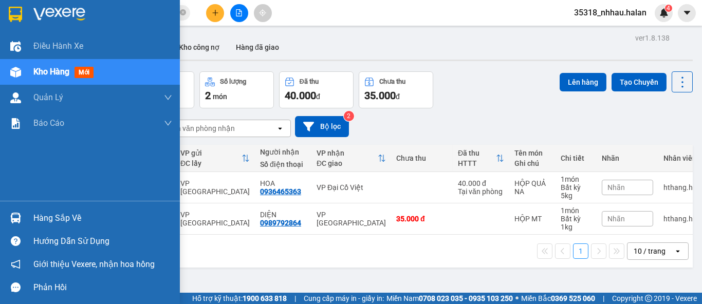
click at [23, 211] on div at bounding box center [16, 218] width 18 height 18
